Goal: Check status: Check status

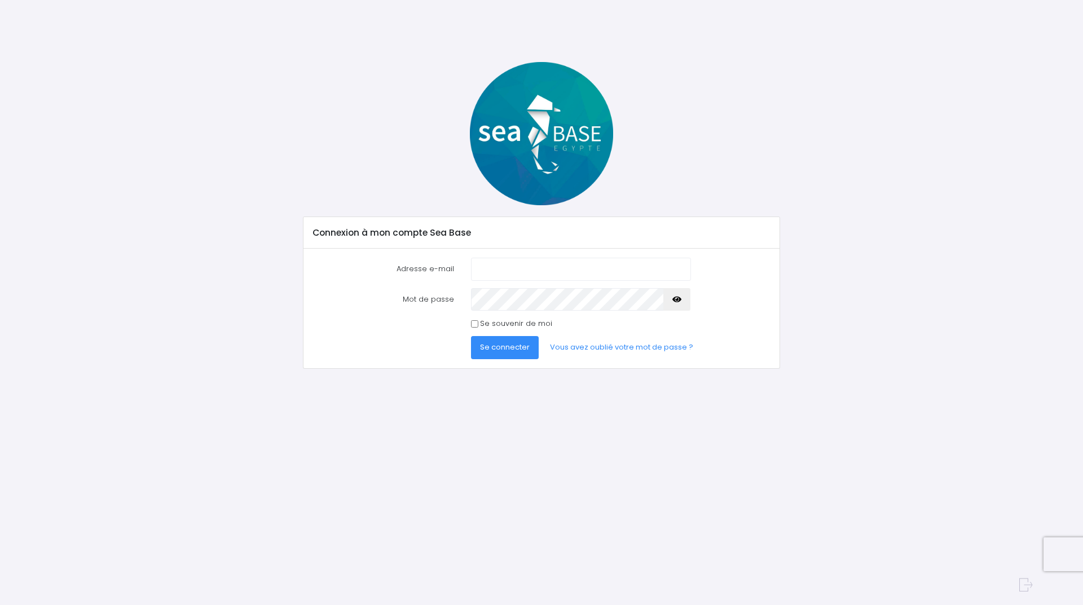
type input "patrick1andrieu@gmail.com"
click at [491, 348] on span "Se connecter" at bounding box center [505, 347] width 50 height 11
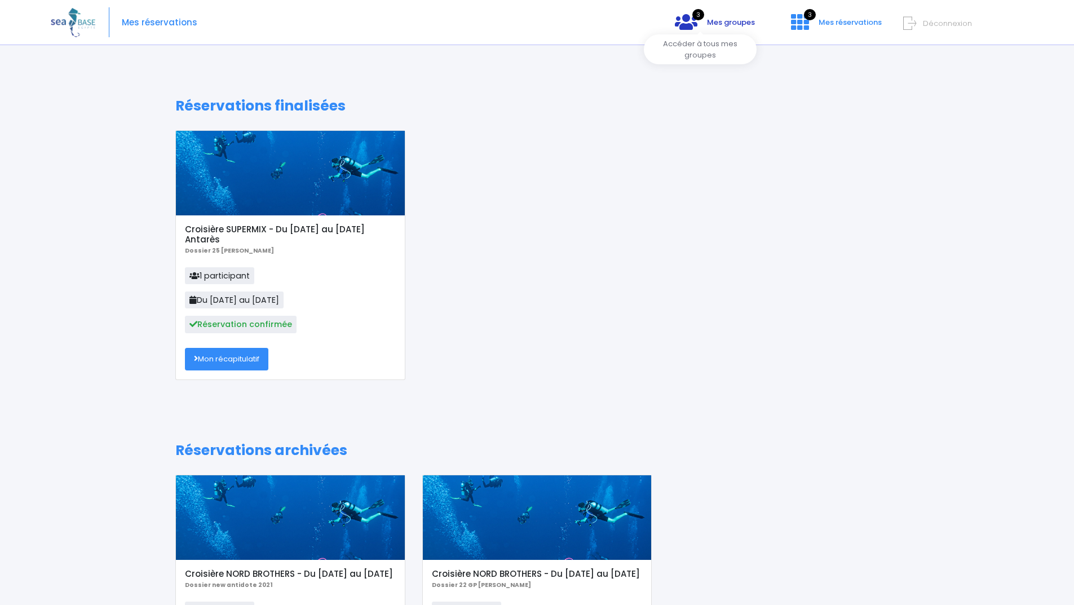
click at [689, 22] on link "3 Mes groupes" at bounding box center [715, 26] width 98 height 11
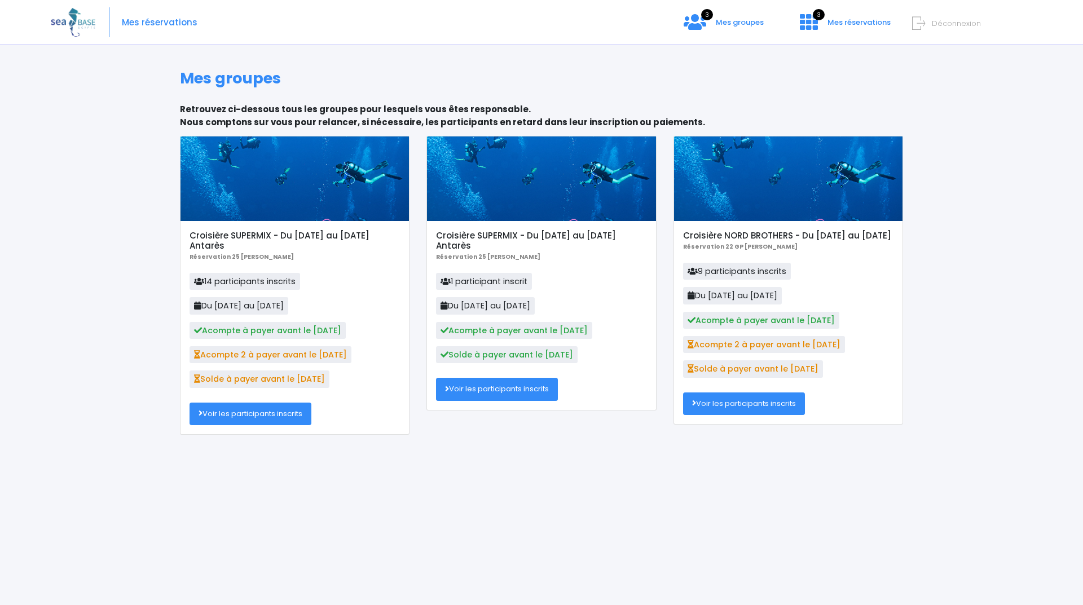
click at [278, 417] on link "Voir les participants inscrits" at bounding box center [250, 414] width 122 height 23
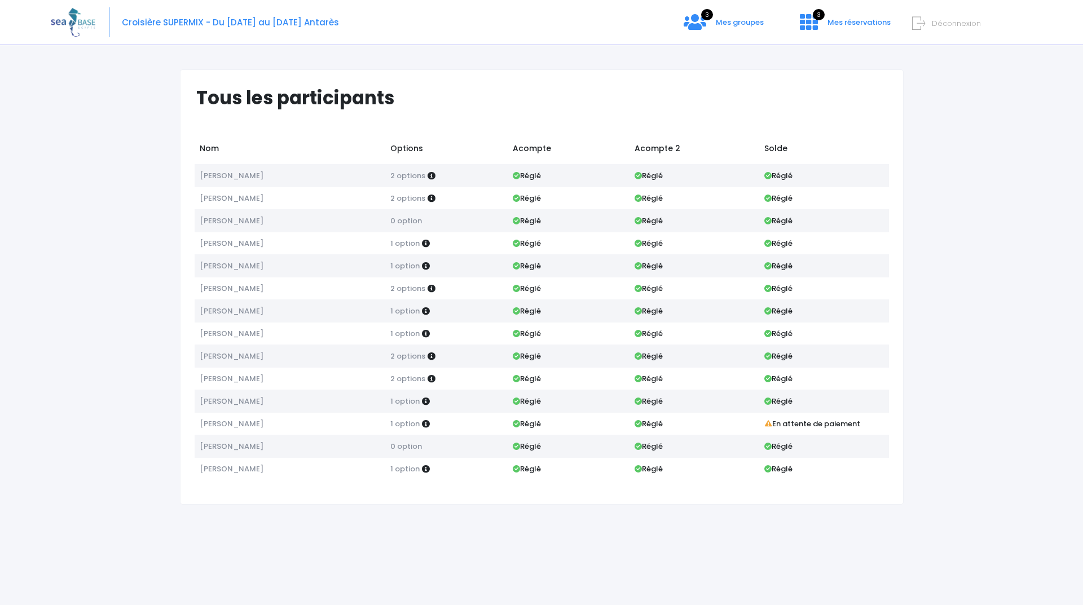
click at [912, 27] on icon at bounding box center [918, 23] width 13 height 19
